Goal: Find specific page/section: Find specific page/section

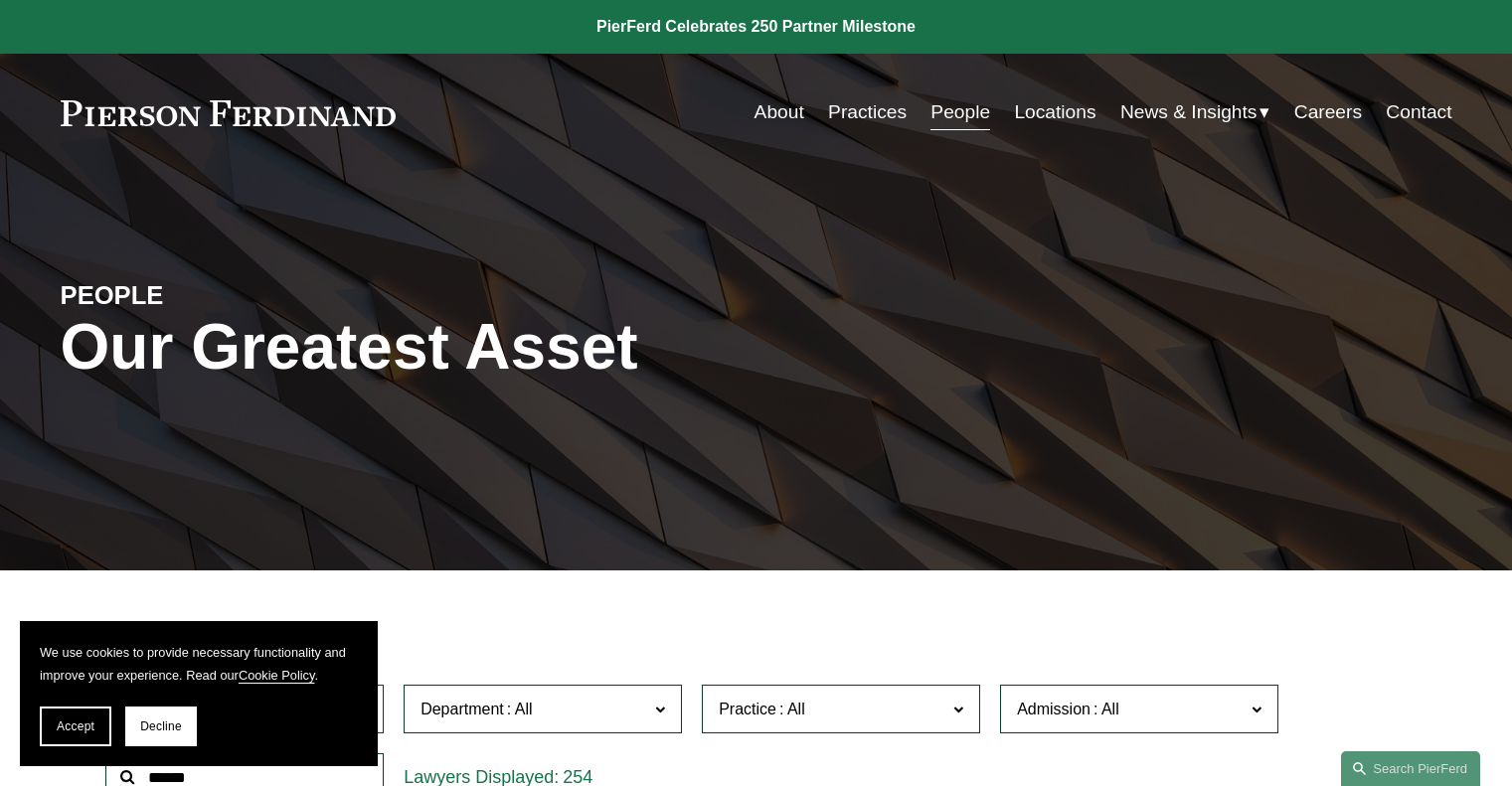
scroll to position [497, 0]
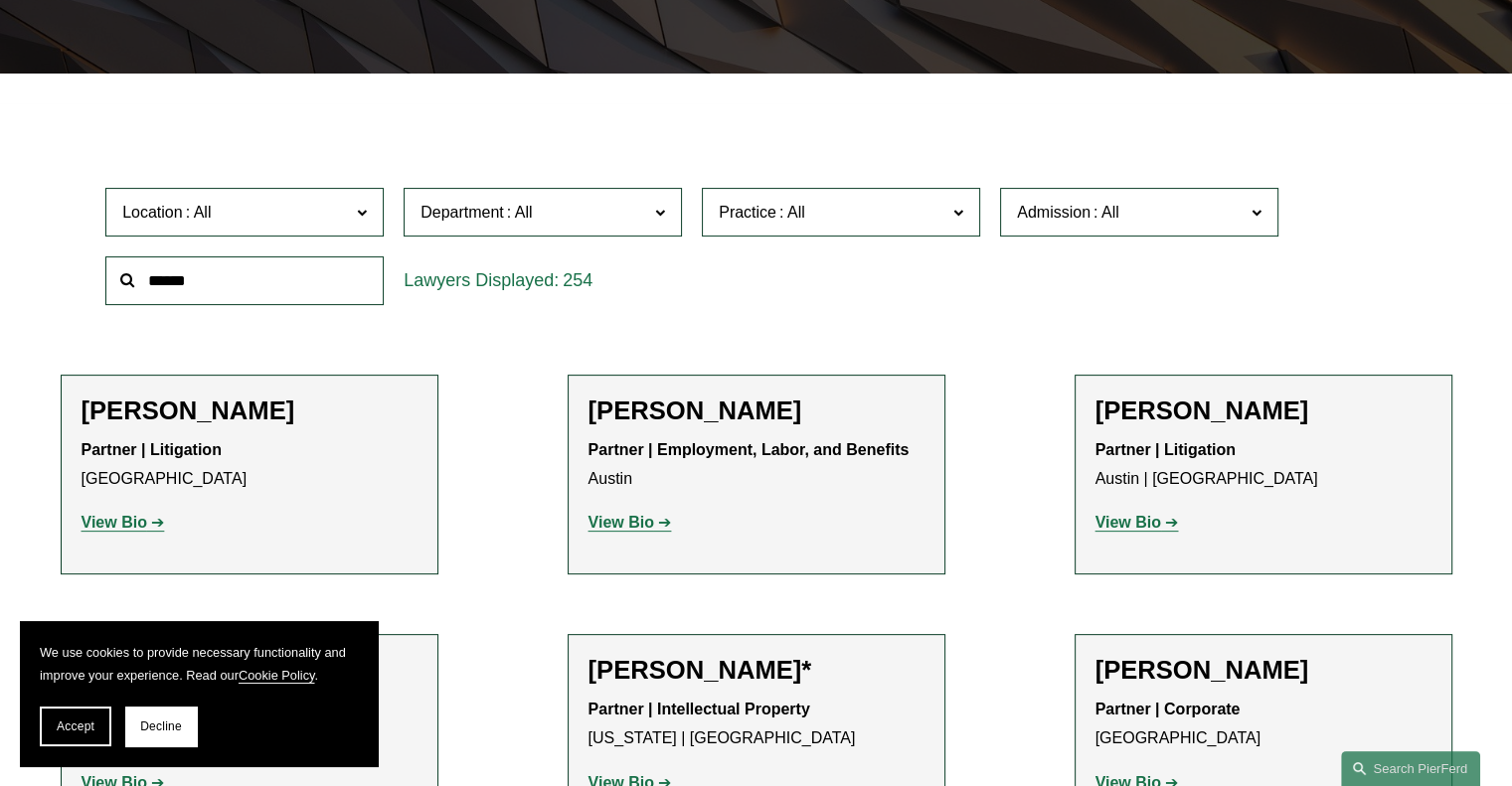
click at [194, 277] on input "text" at bounding box center [244, 280] width 278 height 49
type input "*****"
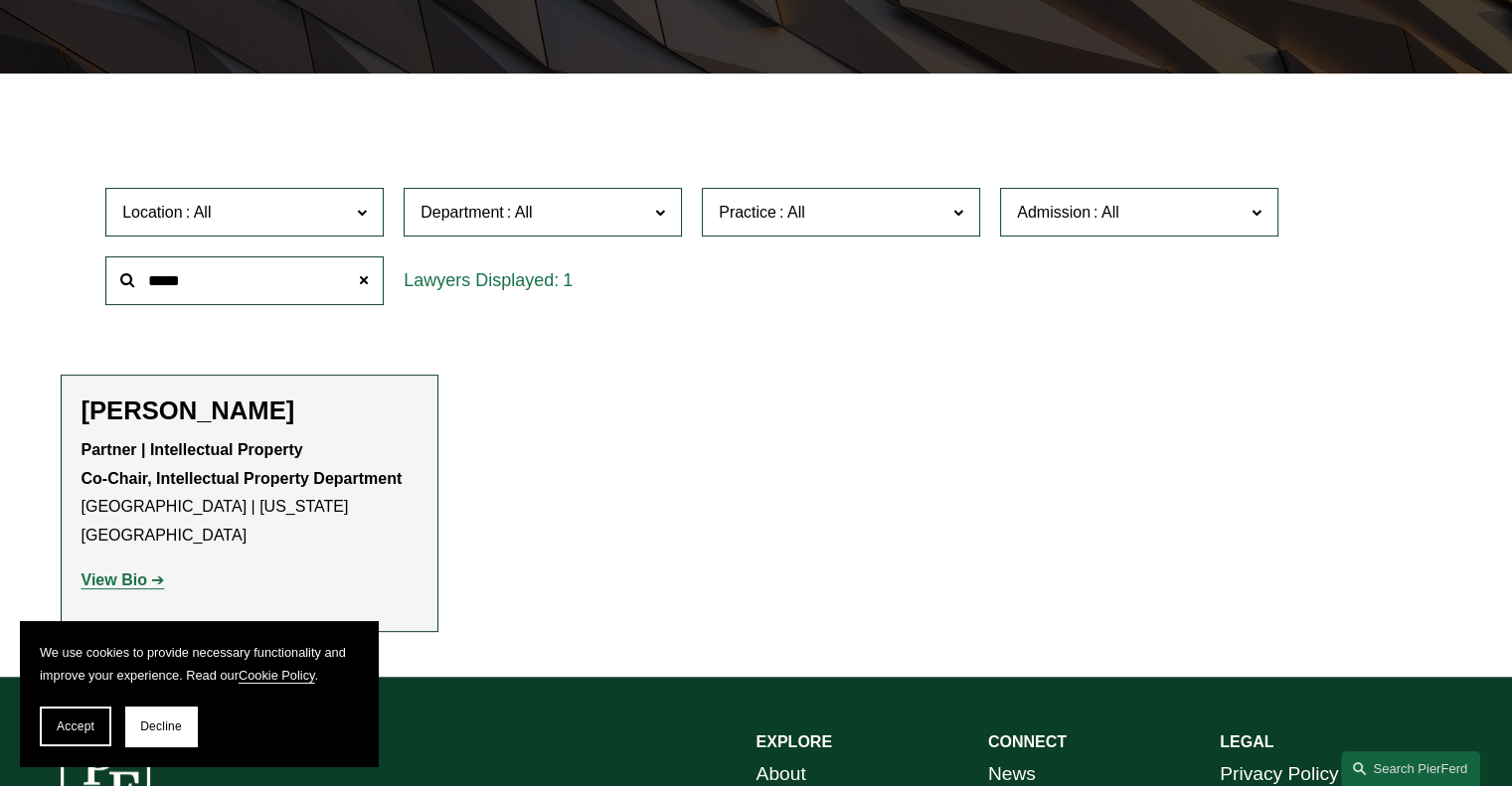
click at [110, 572] on strong "View Bio" at bounding box center [115, 580] width 66 height 17
